Goal: Information Seeking & Learning: Understand process/instructions

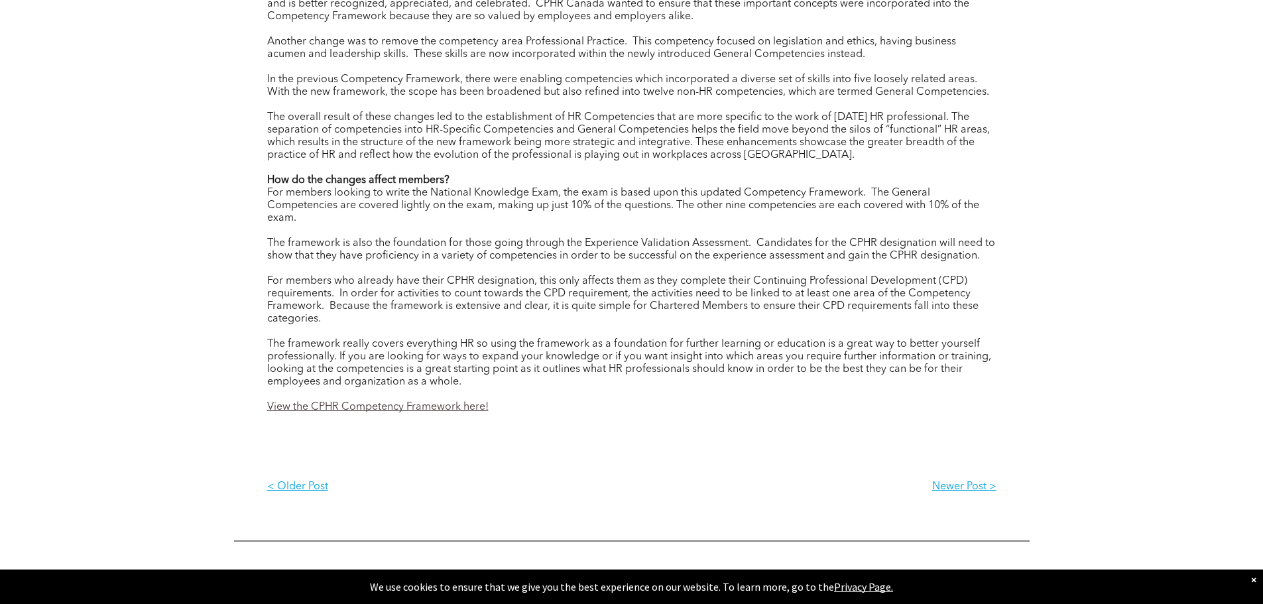
scroll to position [2188, 0]
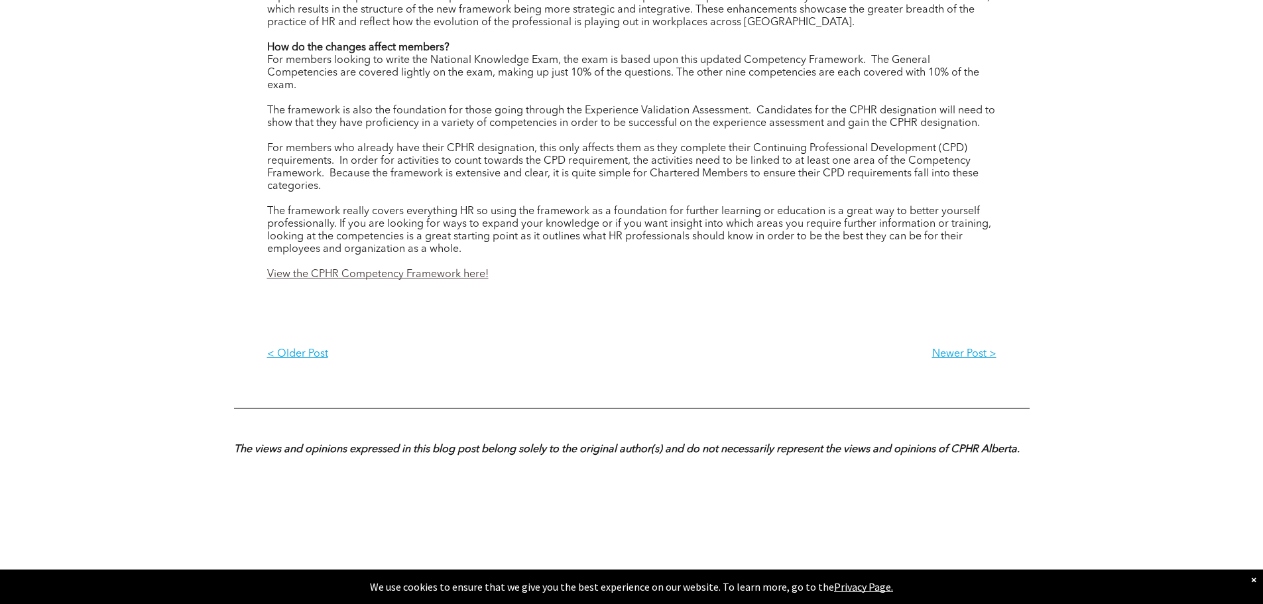
click at [448, 278] on link "View the CPHR Competency Framework here!" at bounding box center [377, 274] width 221 height 11
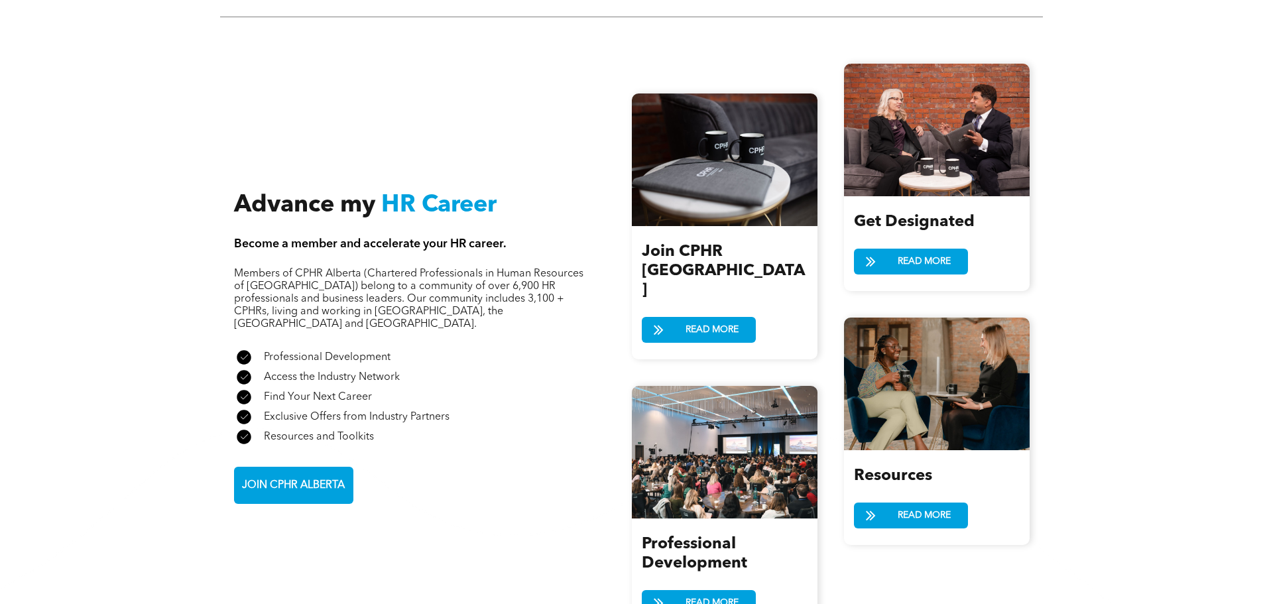
scroll to position [1392, 0]
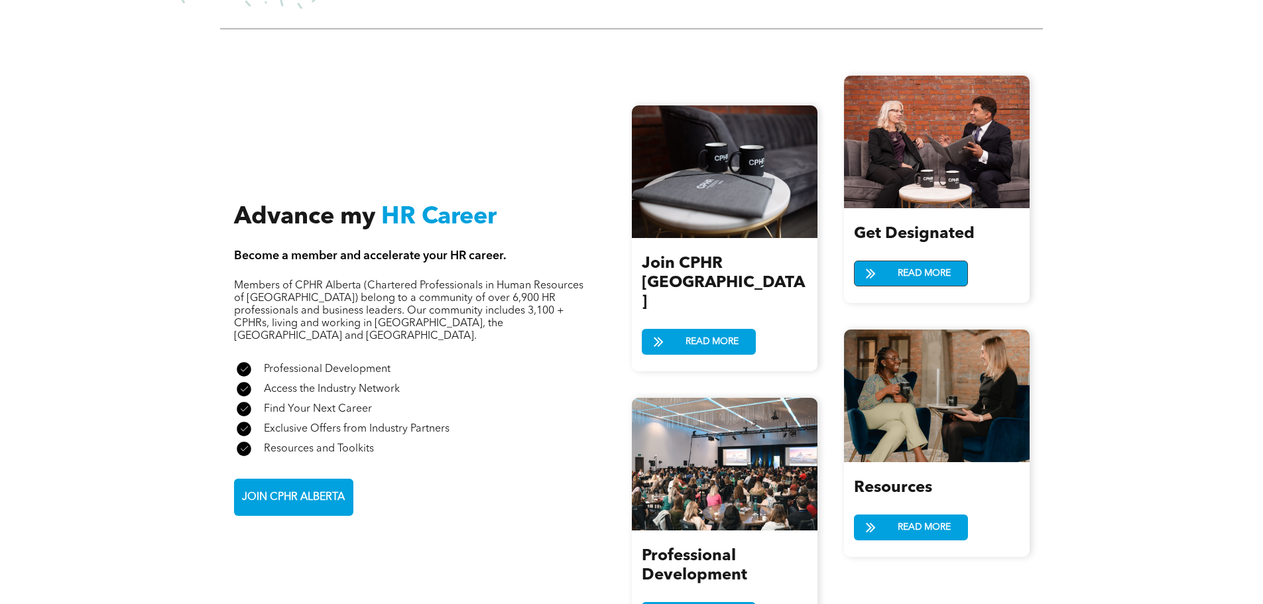
click at [899, 269] on span "READ MORE" at bounding box center [924, 273] width 62 height 25
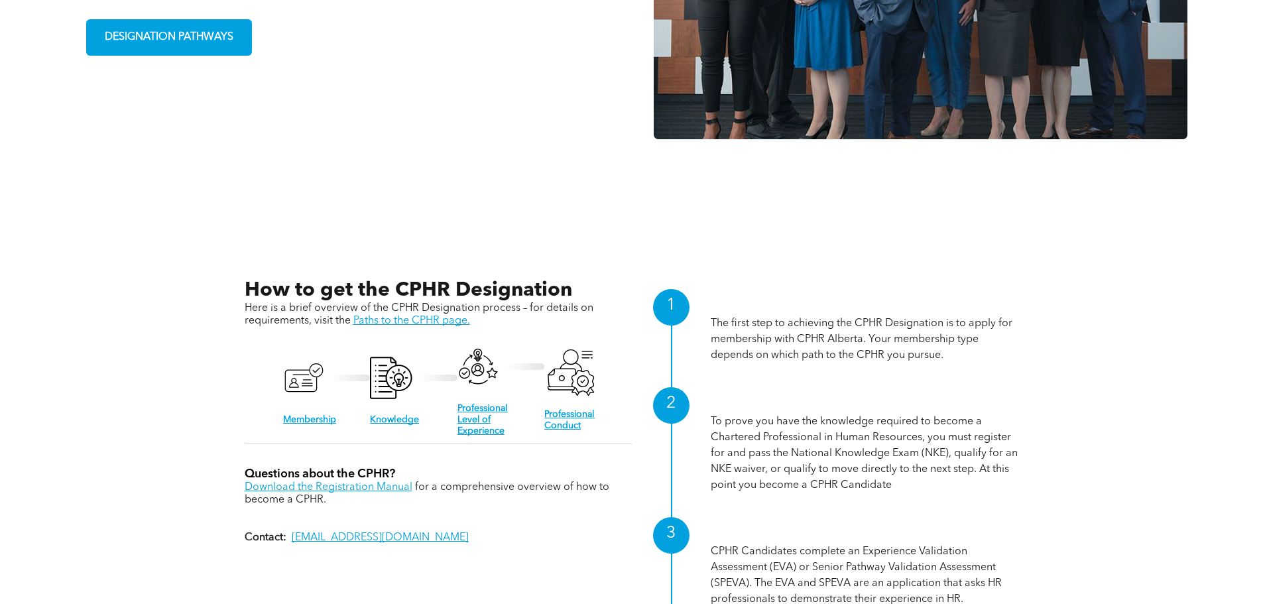
scroll to position [1260, 0]
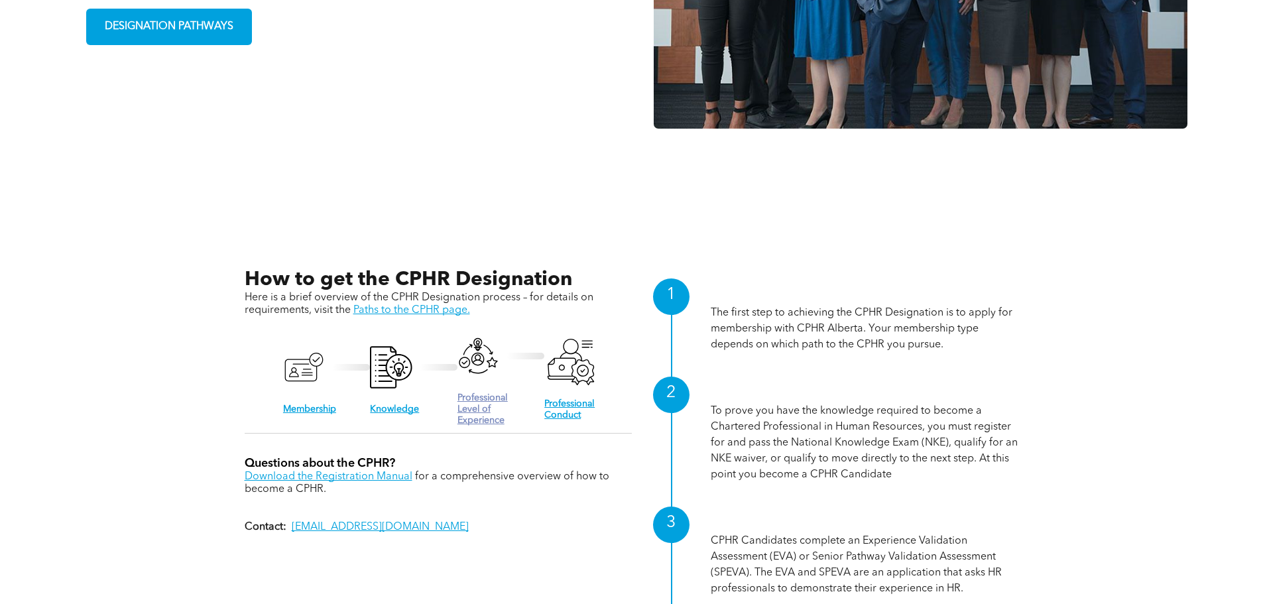
click at [476, 401] on link "Professional Level of Experience" at bounding box center [482, 409] width 50 height 32
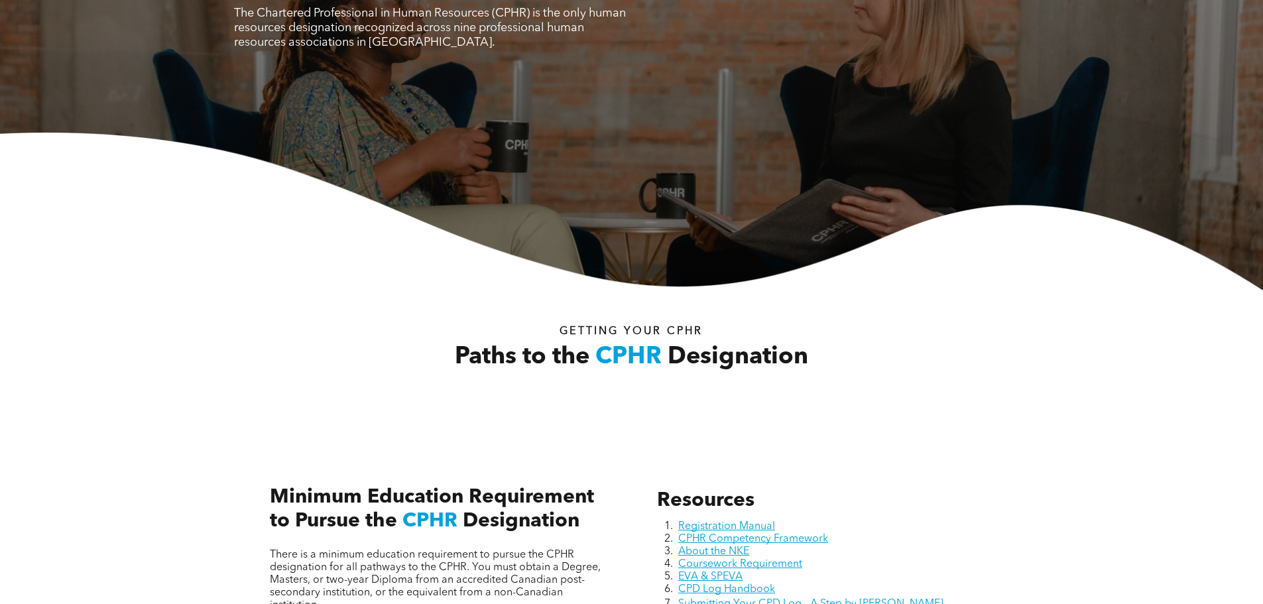
scroll to position [332, 0]
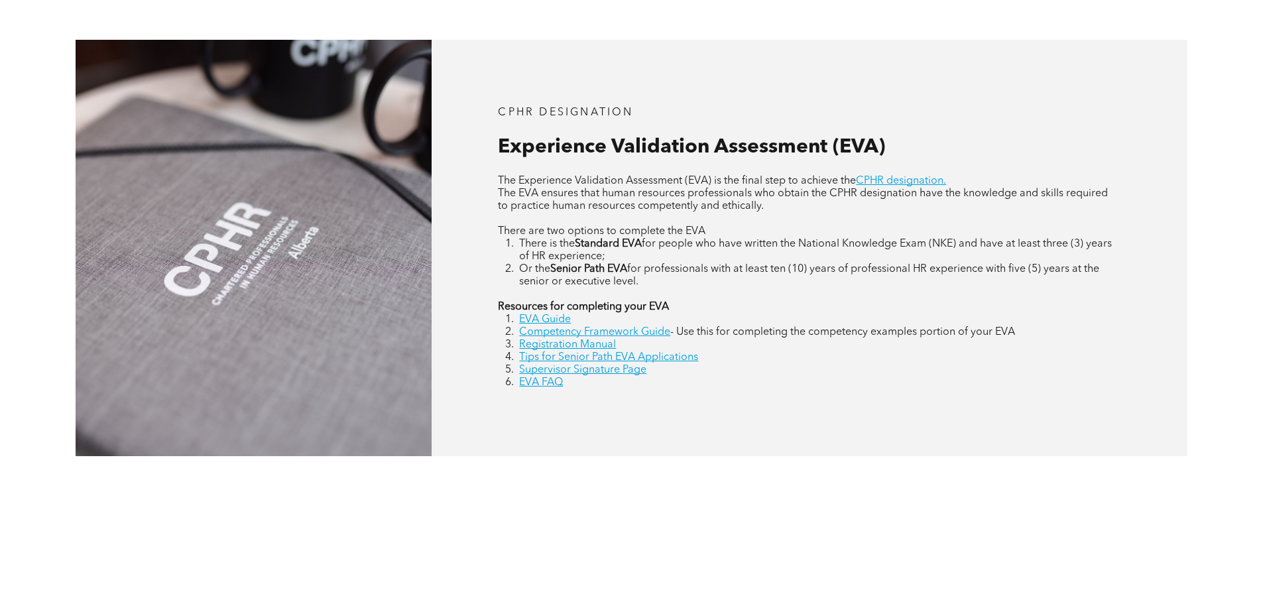
scroll to position [597, 0]
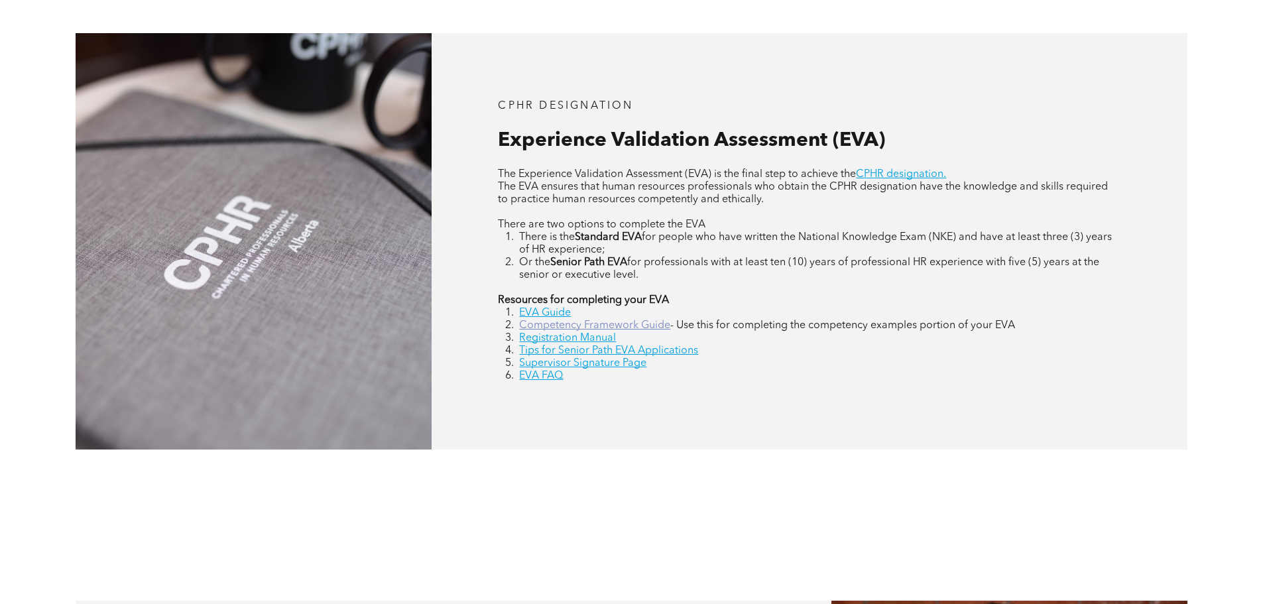
click at [564, 324] on link "Competency Framework Guide" at bounding box center [594, 325] width 151 height 11
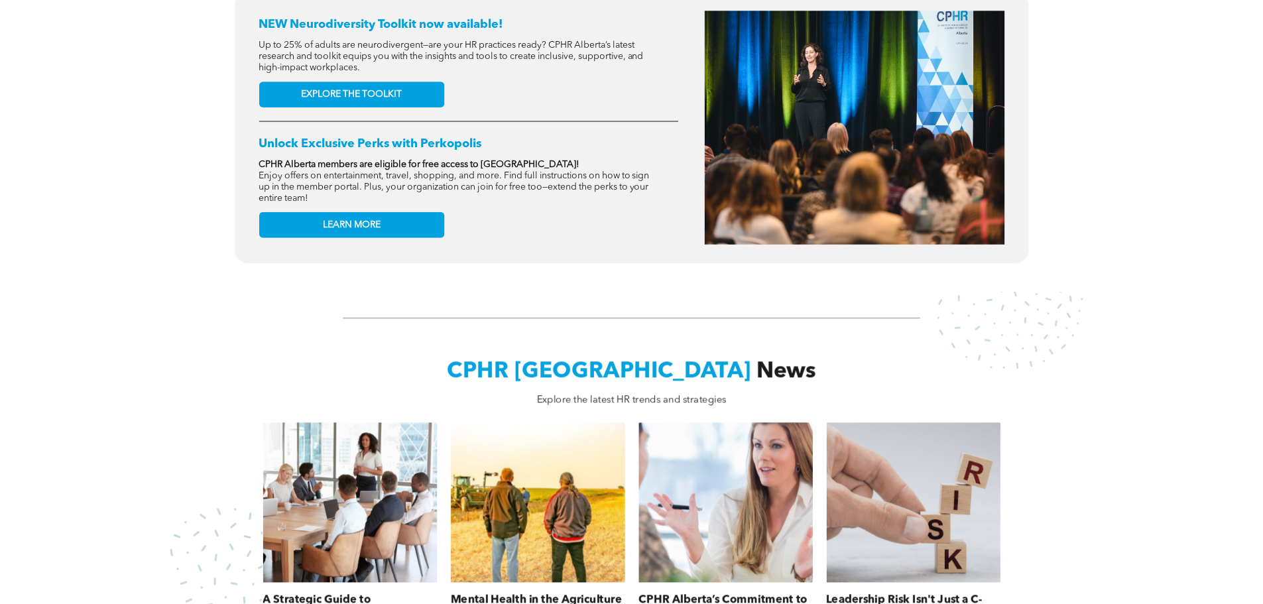
scroll to position [597, 0]
